Goal: Task Accomplishment & Management: Use online tool/utility

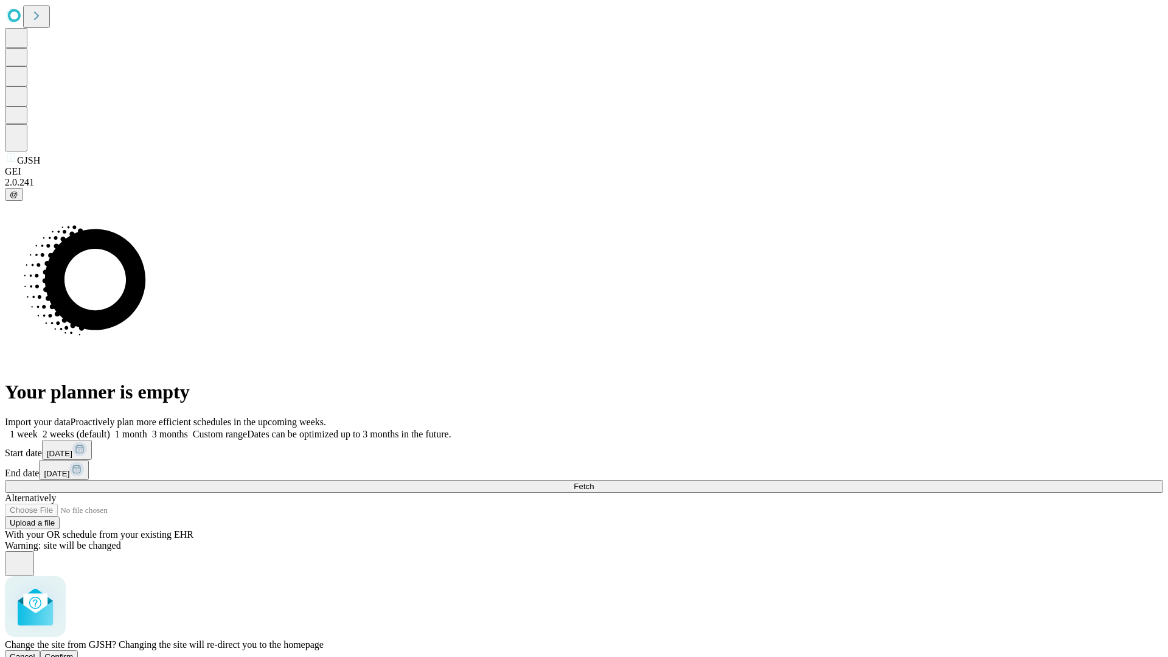
click at [74, 652] on span "Confirm" at bounding box center [59, 656] width 29 height 9
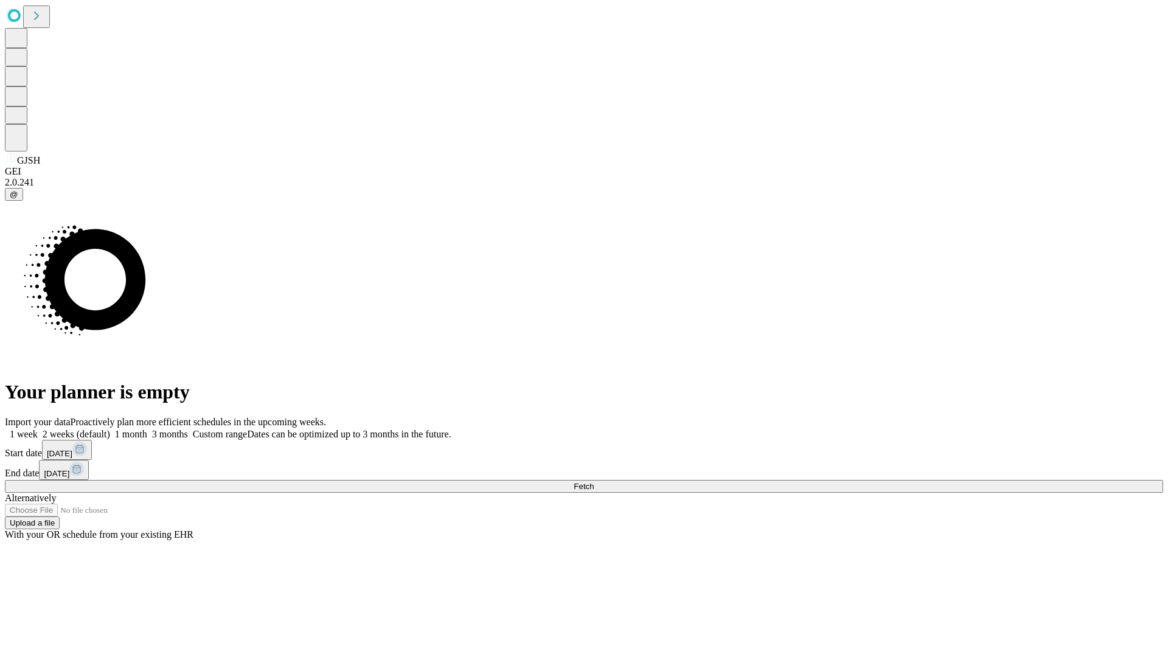
click at [110, 429] on label "2 weeks (default)" at bounding box center [74, 434] width 72 height 10
click at [594, 482] on span "Fetch" at bounding box center [584, 486] width 20 height 9
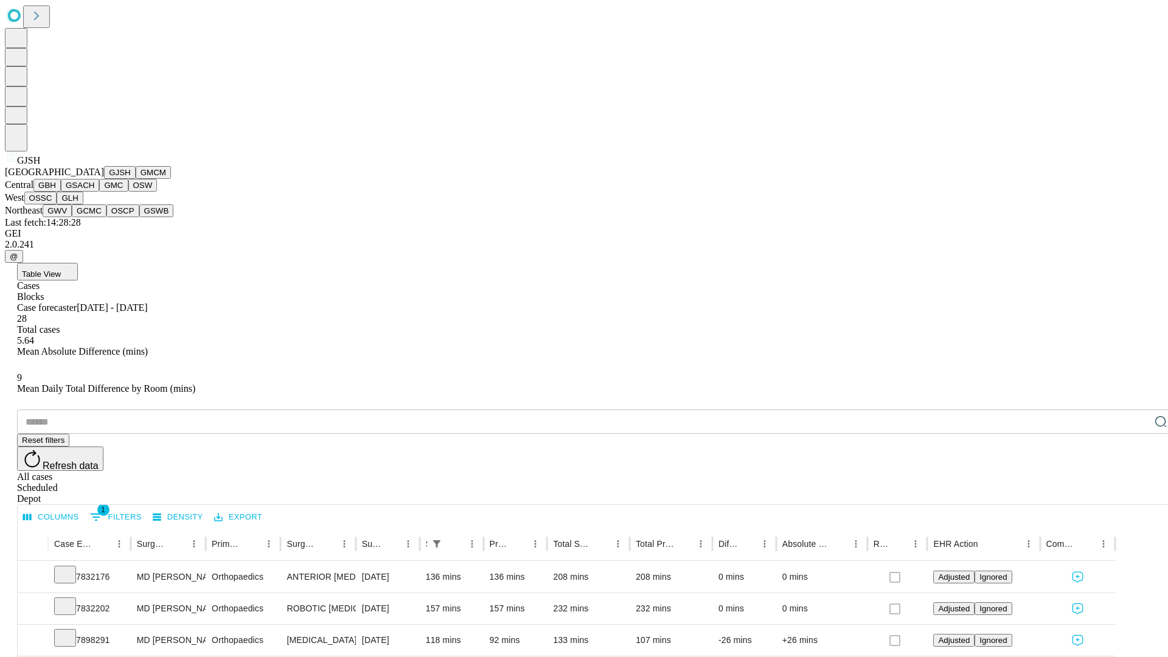
click at [136, 179] on button "GMCM" at bounding box center [153, 172] width 35 height 13
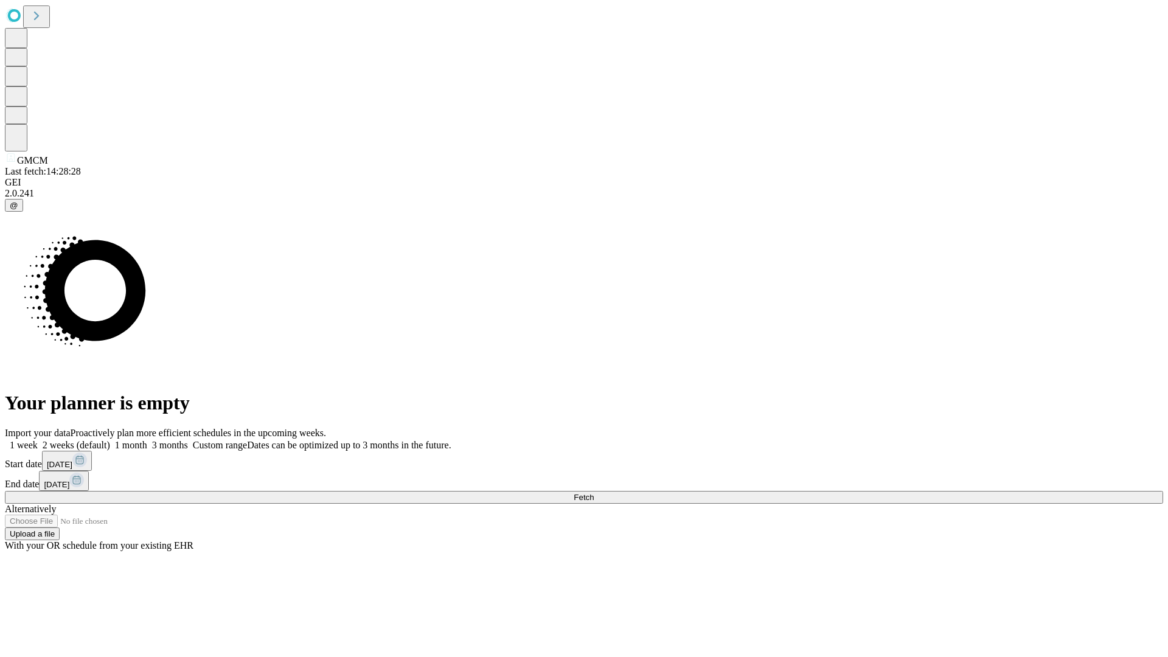
click at [110, 440] on label "2 weeks (default)" at bounding box center [74, 445] width 72 height 10
click at [594, 493] on span "Fetch" at bounding box center [584, 497] width 20 height 9
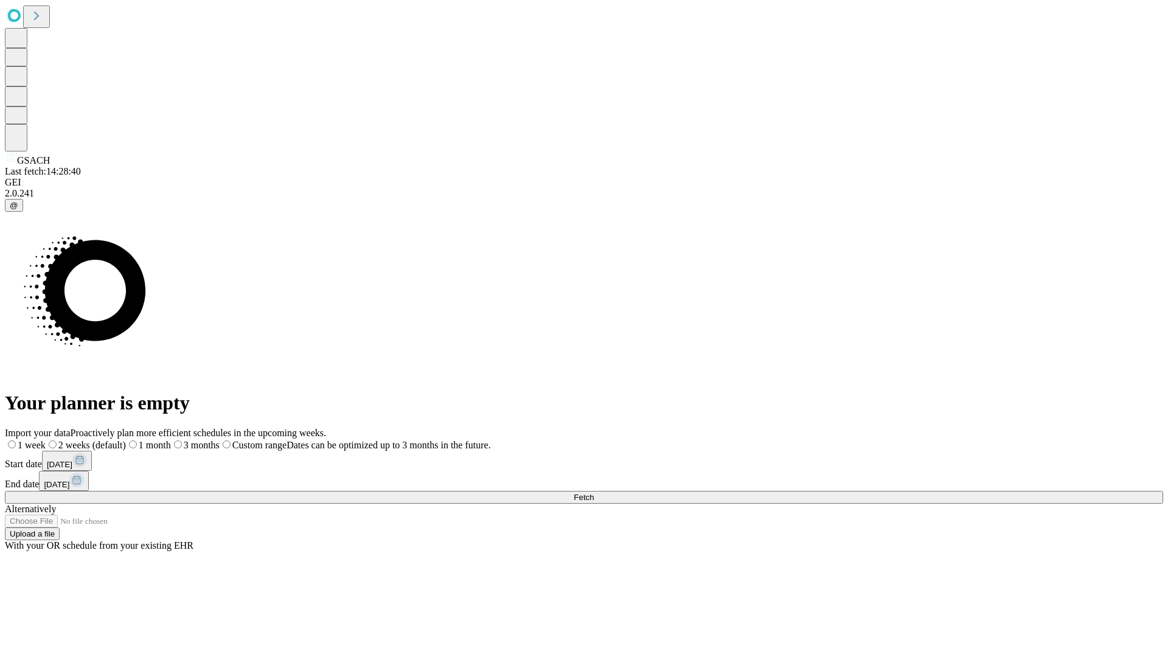
click at [126, 440] on label "2 weeks (default)" at bounding box center [86, 445] width 80 height 10
click at [594, 493] on span "Fetch" at bounding box center [584, 497] width 20 height 9
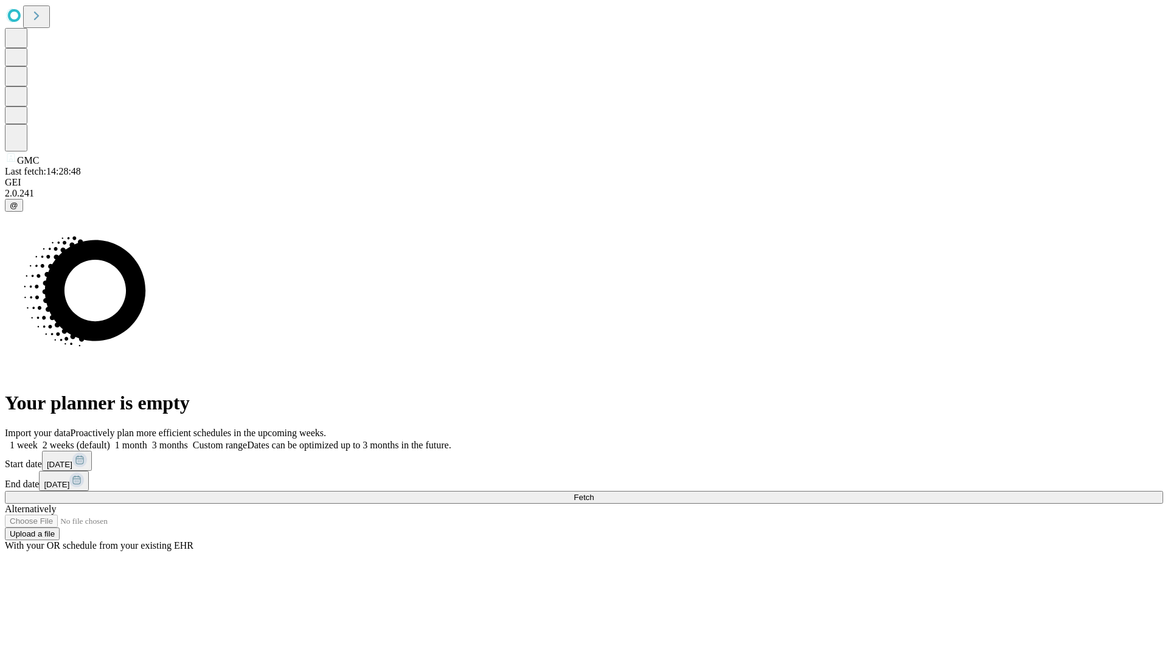
click at [110, 440] on label "2 weeks (default)" at bounding box center [74, 445] width 72 height 10
click at [594, 493] on span "Fetch" at bounding box center [584, 497] width 20 height 9
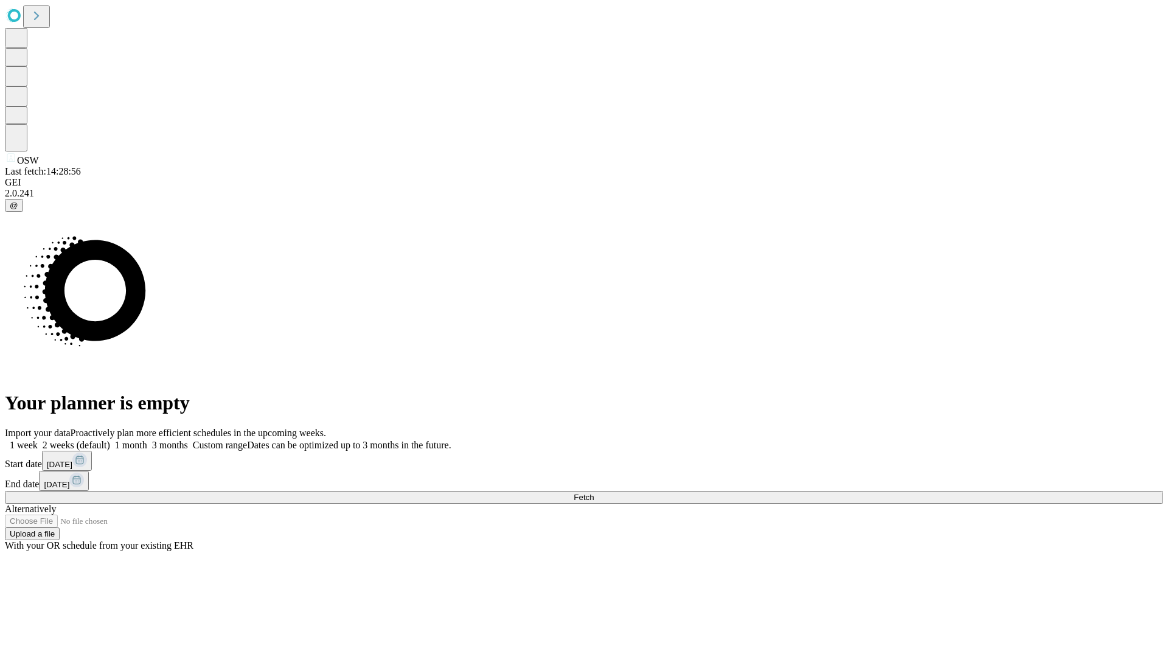
click at [594, 493] on span "Fetch" at bounding box center [584, 497] width 20 height 9
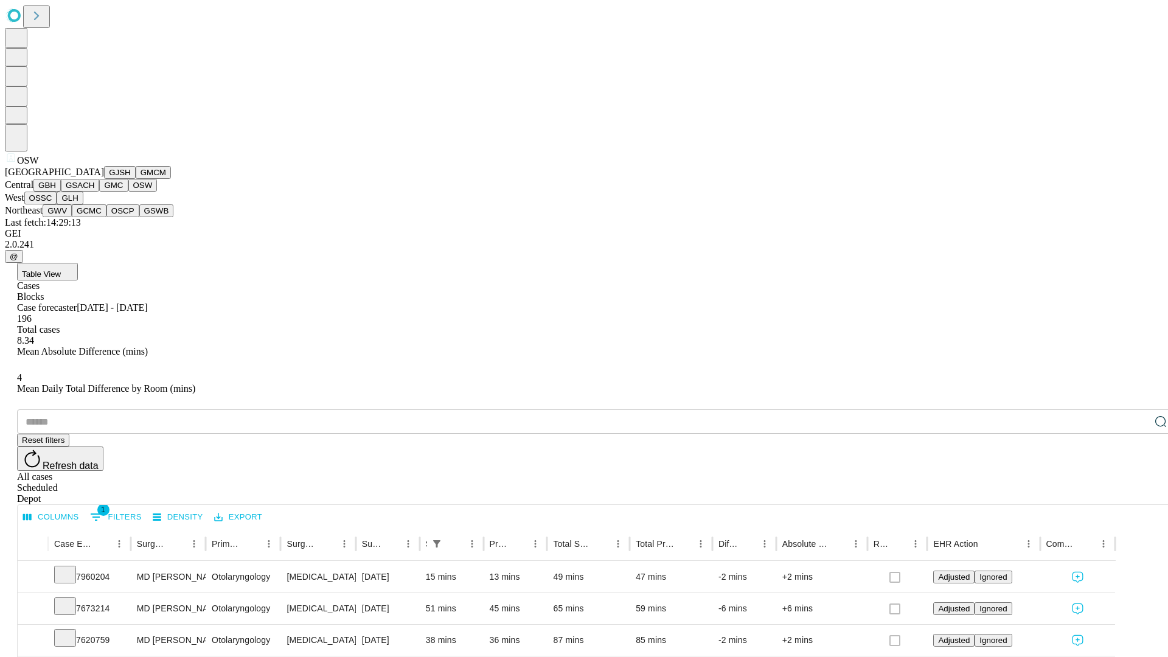
click at [57, 204] on button "OSSC" at bounding box center [40, 198] width 33 height 13
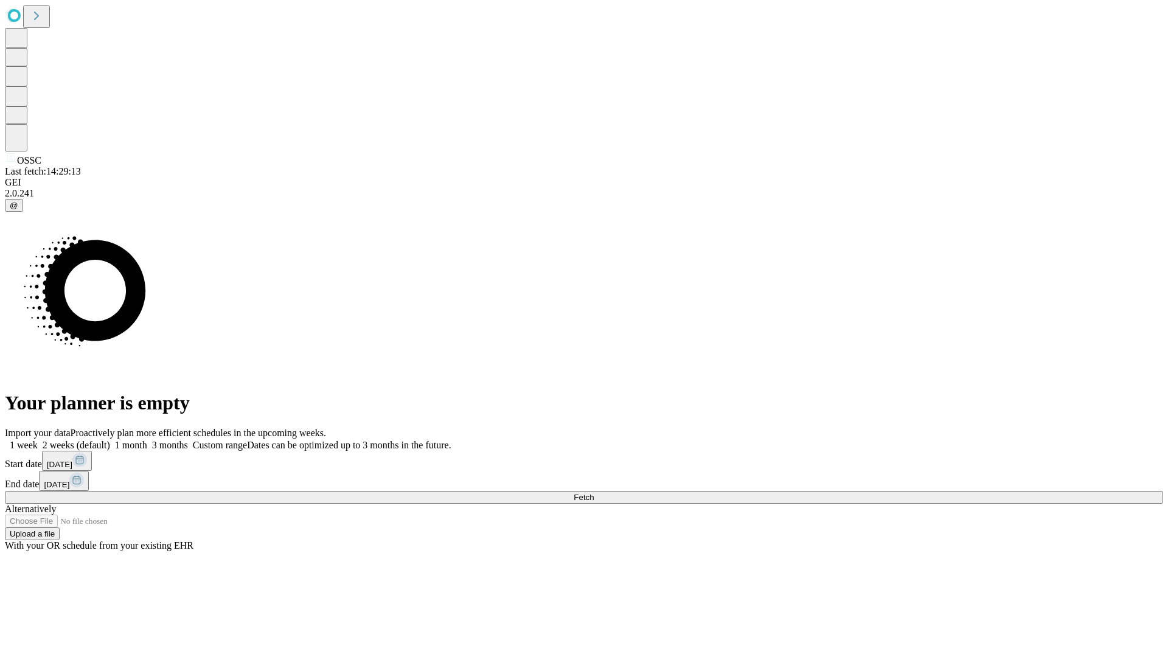
click at [110, 440] on label "2 weeks (default)" at bounding box center [74, 445] width 72 height 10
click at [594, 493] on span "Fetch" at bounding box center [584, 497] width 20 height 9
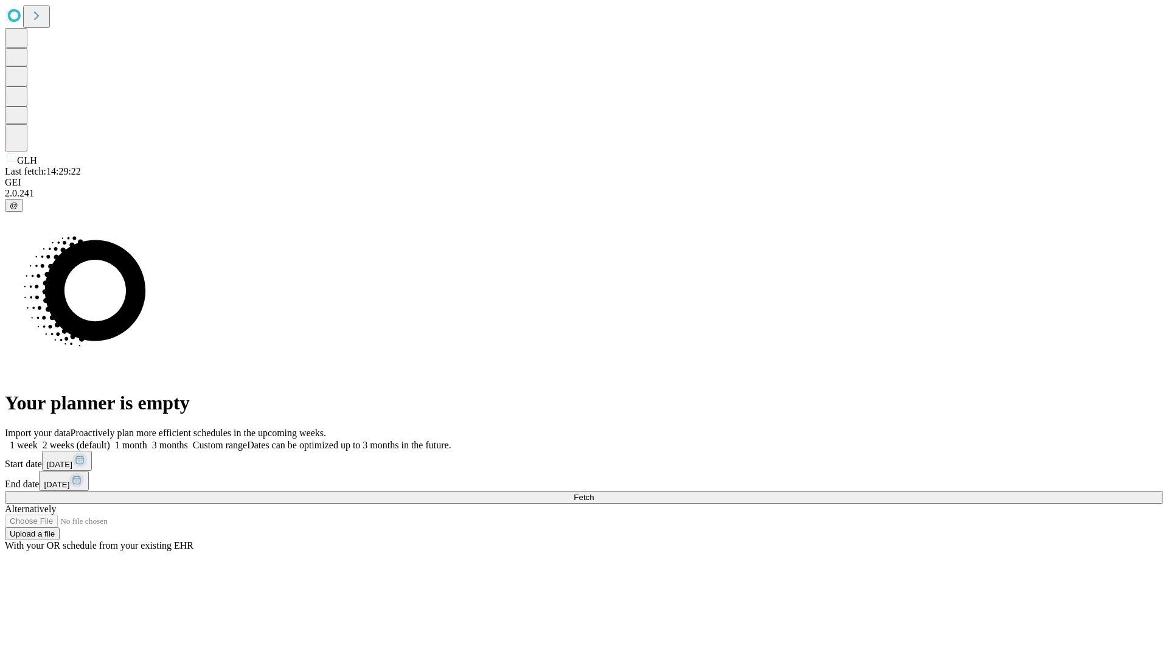
click at [594, 493] on span "Fetch" at bounding box center [584, 497] width 20 height 9
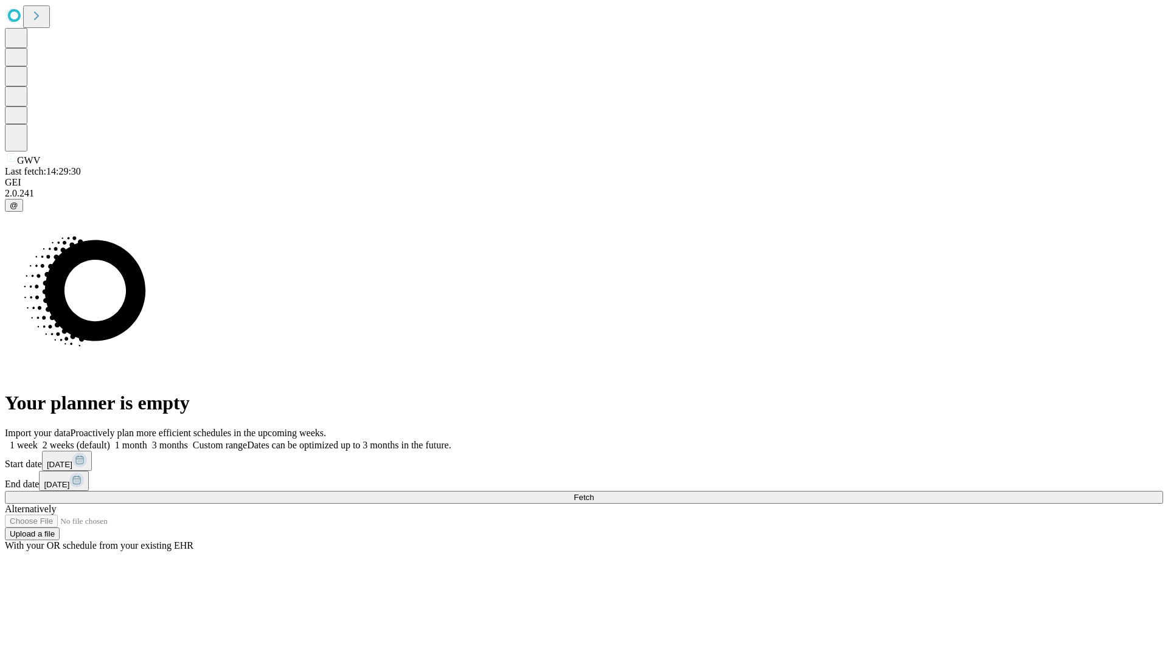
click at [110, 440] on label "2 weeks (default)" at bounding box center [74, 445] width 72 height 10
click at [594, 493] on span "Fetch" at bounding box center [584, 497] width 20 height 9
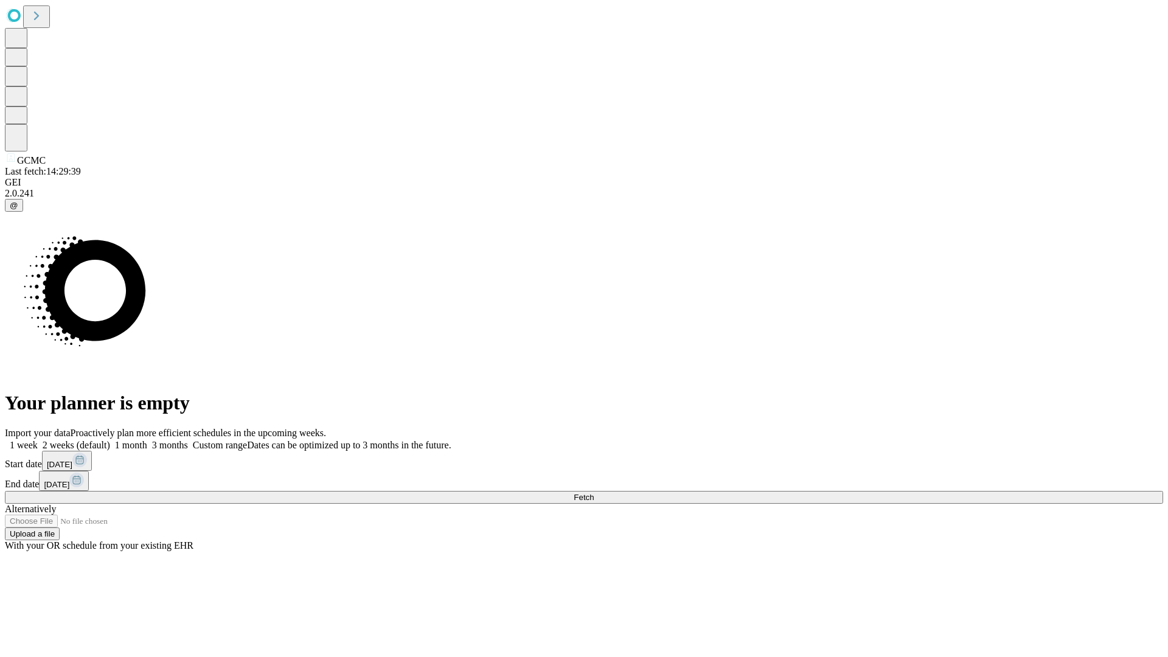
click at [594, 493] on span "Fetch" at bounding box center [584, 497] width 20 height 9
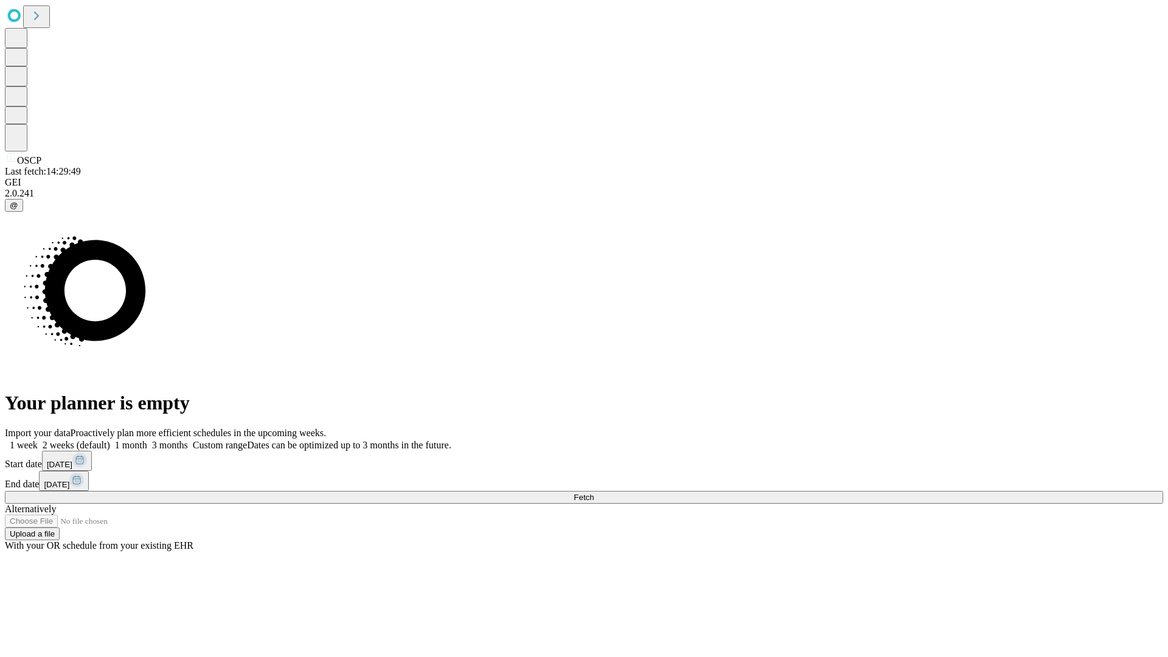
click at [110, 440] on label "2 weeks (default)" at bounding box center [74, 445] width 72 height 10
click at [594, 493] on span "Fetch" at bounding box center [584, 497] width 20 height 9
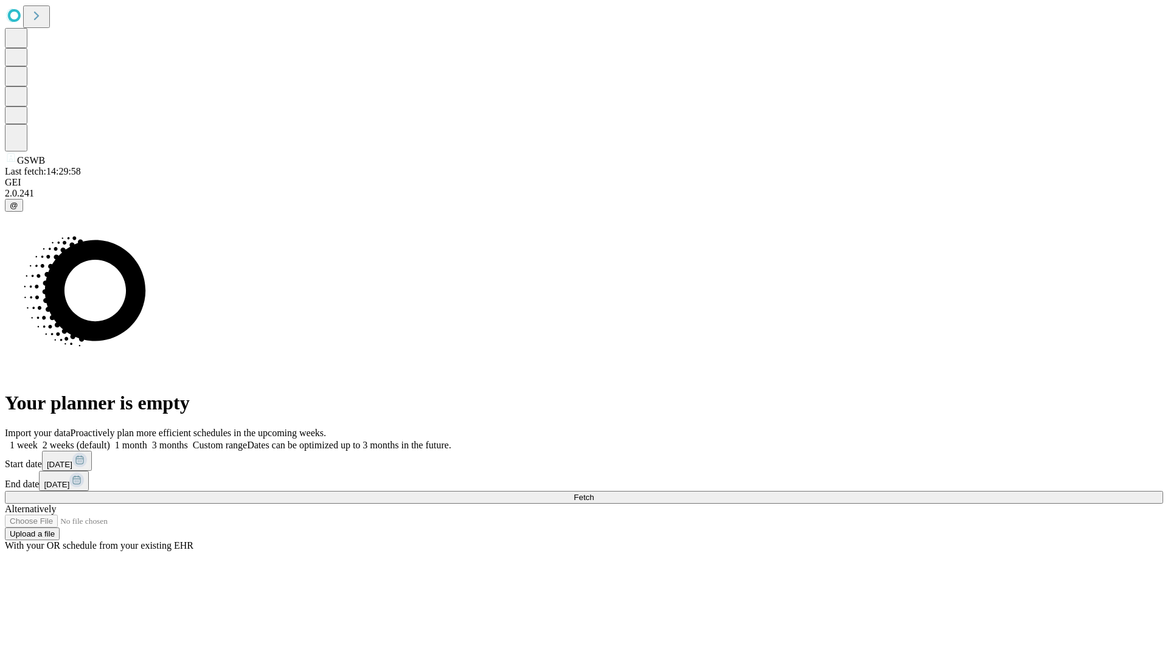
click at [110, 440] on label "2 weeks (default)" at bounding box center [74, 445] width 72 height 10
click at [594, 493] on span "Fetch" at bounding box center [584, 497] width 20 height 9
